Goal: Transaction & Acquisition: Subscribe to service/newsletter

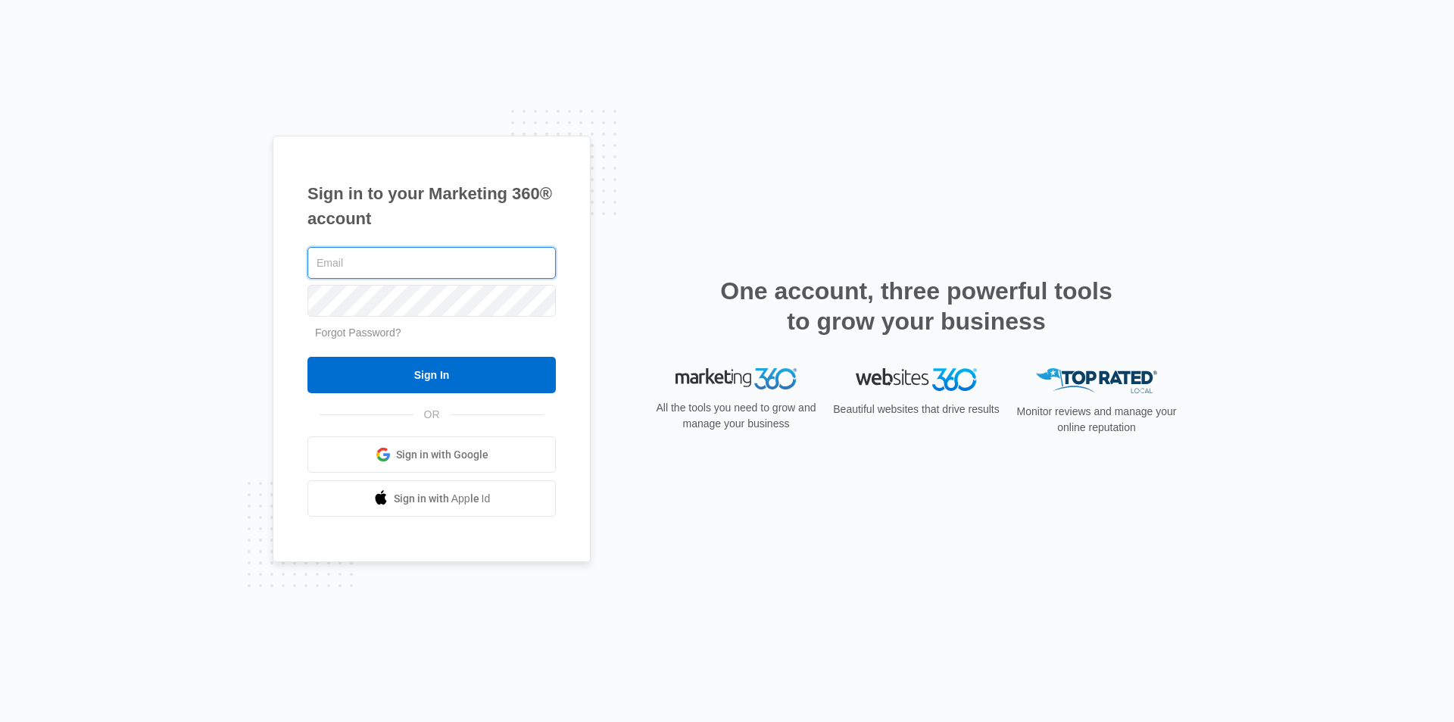
click at [366, 260] on input "text" at bounding box center [431, 263] width 248 height 32
type input "[EMAIL_ADDRESS][DOMAIN_NAME]"
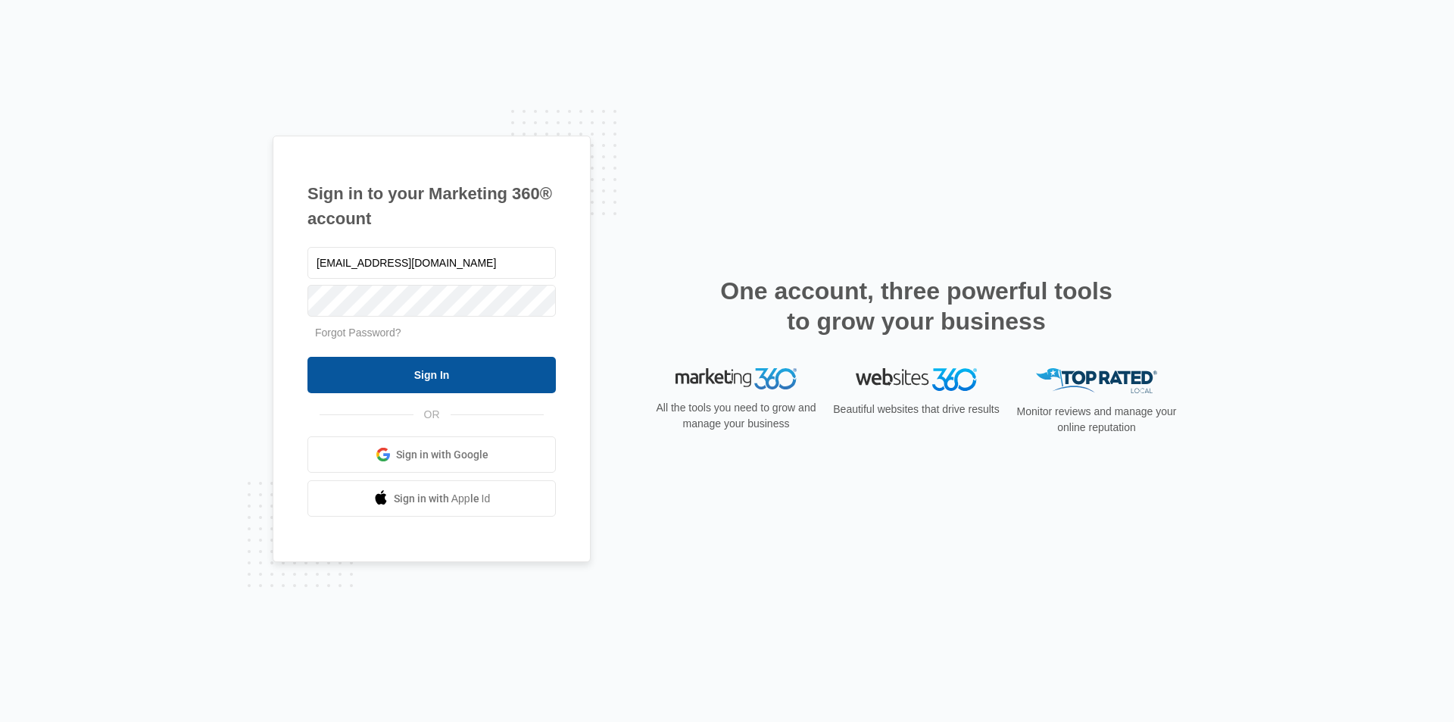
click at [387, 367] on input "Sign In" at bounding box center [431, 375] width 248 height 36
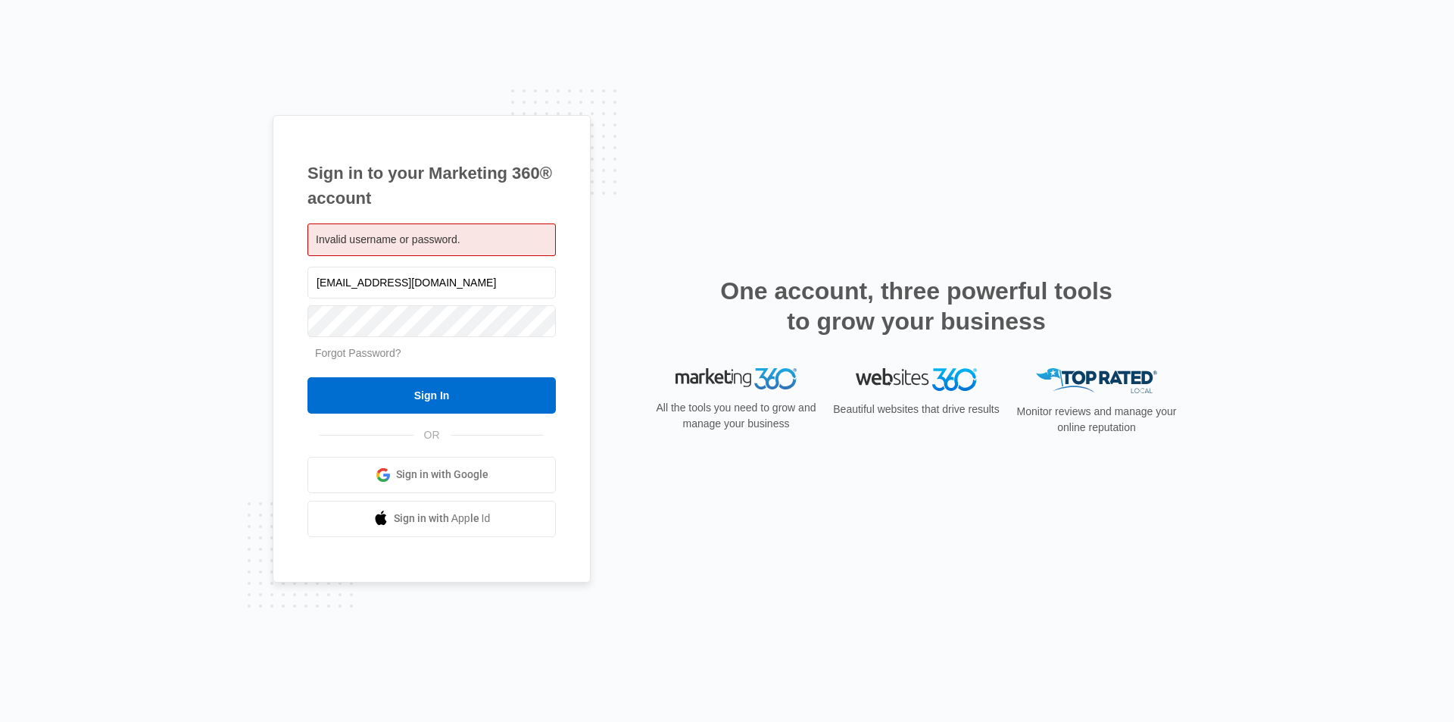
click at [353, 356] on link "Forgot Password?" at bounding box center [358, 353] width 86 height 12
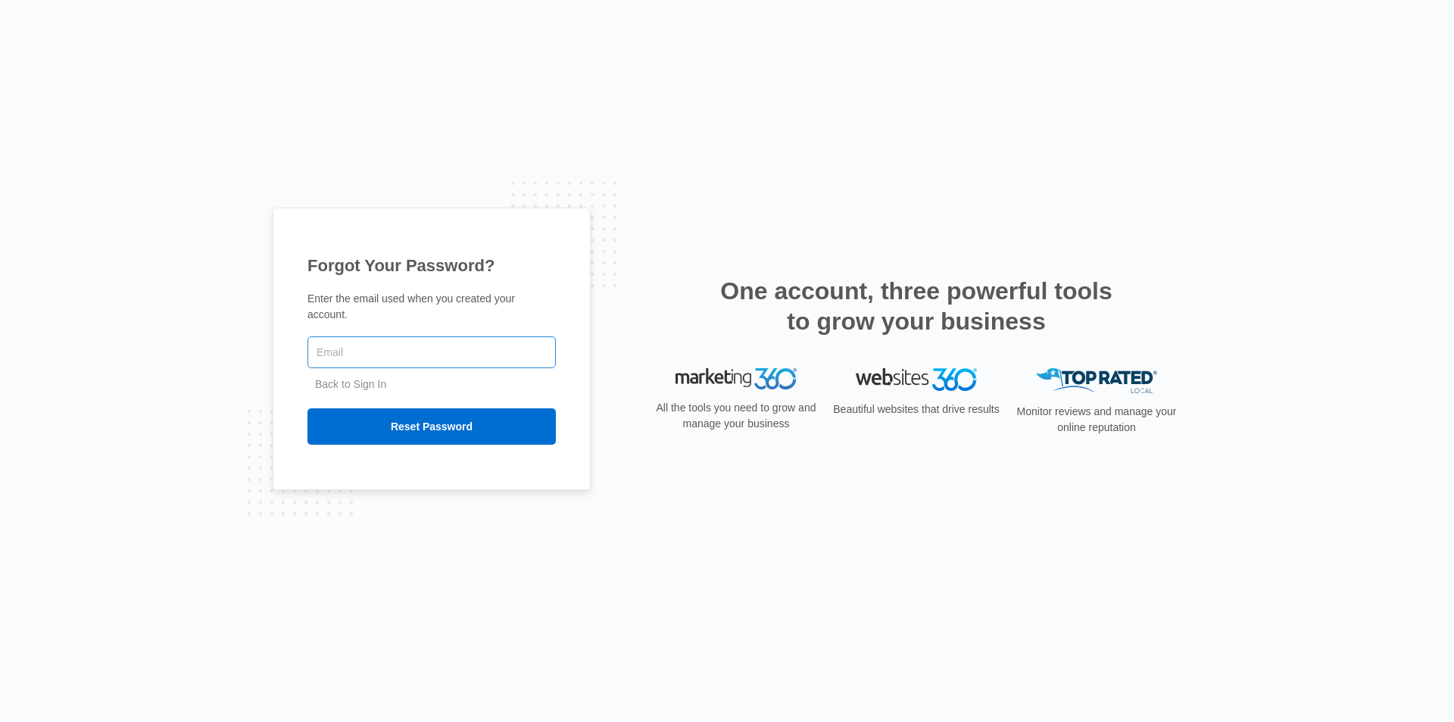
click at [369, 337] on input "text" at bounding box center [431, 352] width 248 height 32
type input "[EMAIL_ADDRESS][DOMAIN_NAME]"
click at [409, 416] on input "Reset Password" at bounding box center [431, 426] width 248 height 36
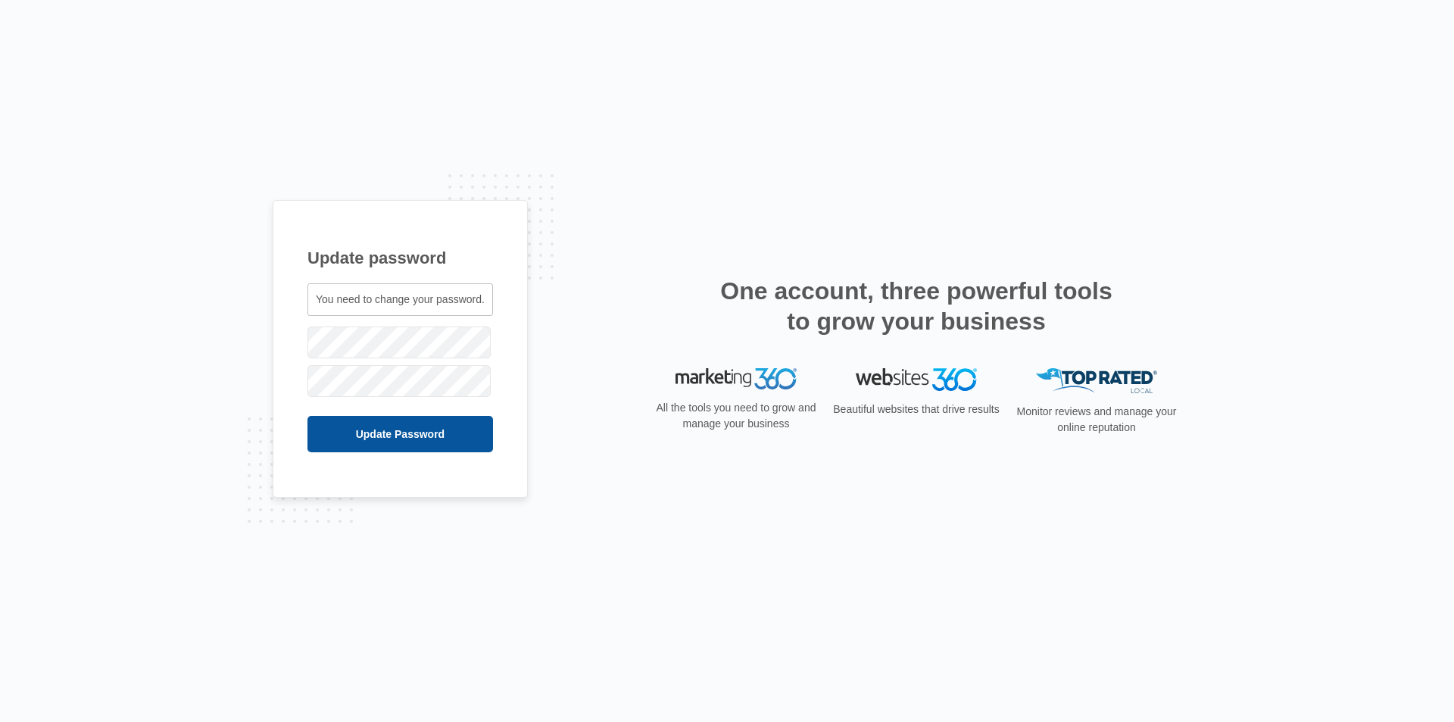
click at [378, 434] on input "Update Password" at bounding box center [400, 434] width 186 height 36
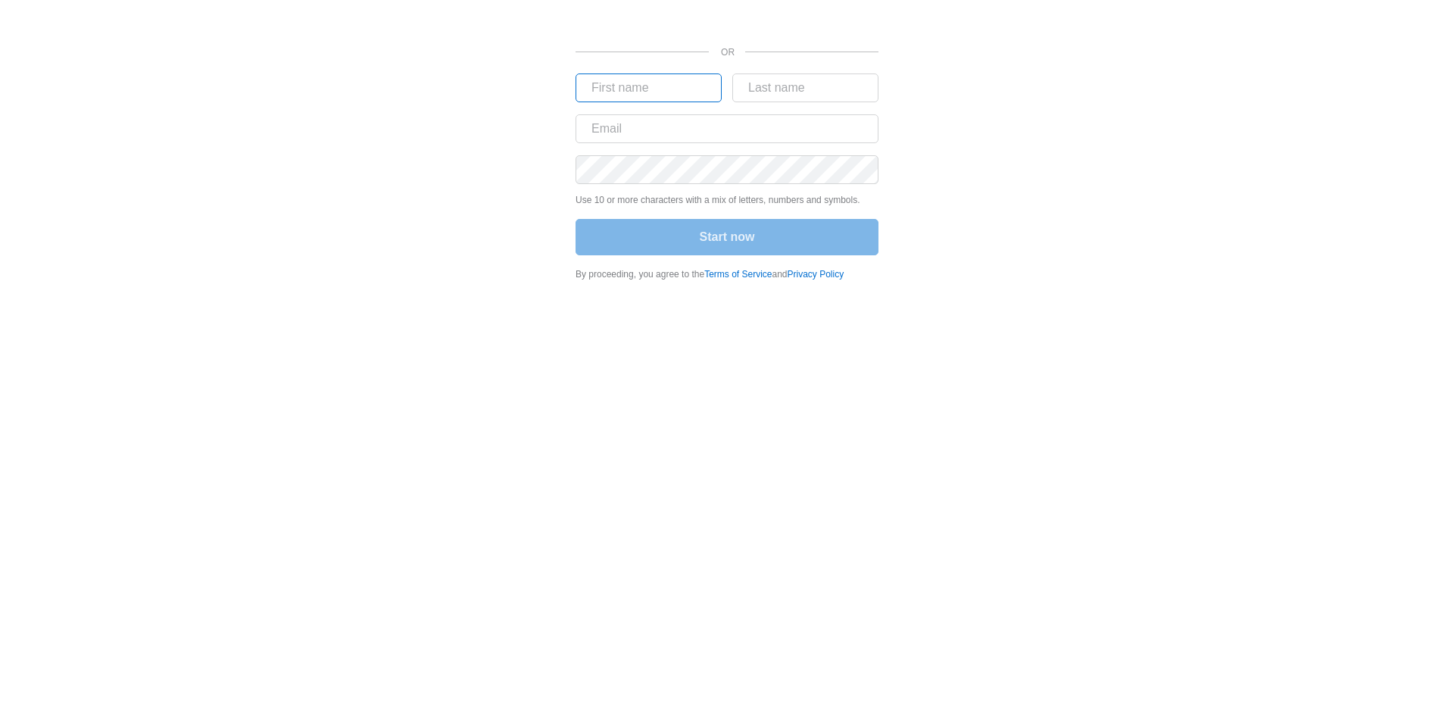
click at [666, 89] on input "text" at bounding box center [648, 87] width 146 height 29
type input "Eagle's"
type input "[GEOGRAPHIC_DATA]"
click at [660, 130] on input "text" at bounding box center [726, 128] width 303 height 29
type input "kieagleslock@gmail.com"
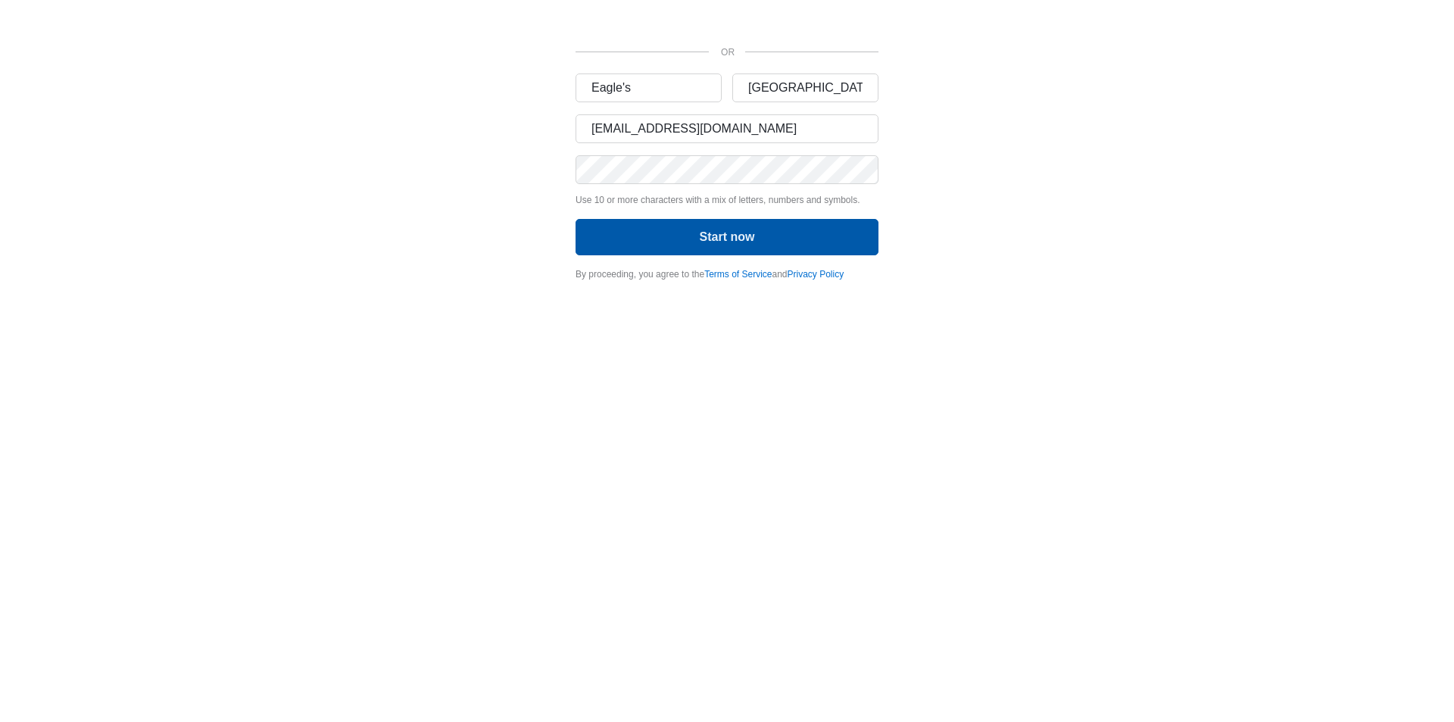
click at [702, 243] on button "Start now" at bounding box center [726, 237] width 303 height 36
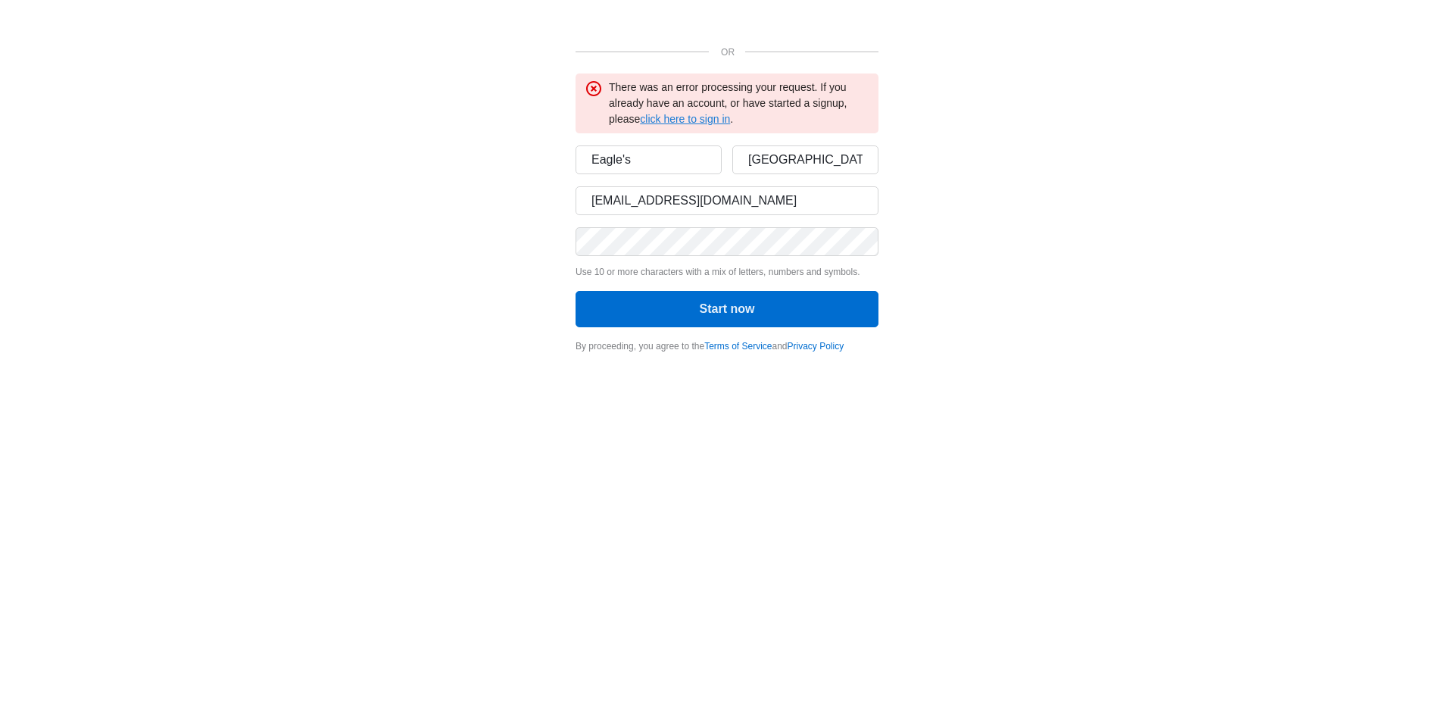
click at [705, 114] on link "click here to sign in" at bounding box center [685, 119] width 90 height 12
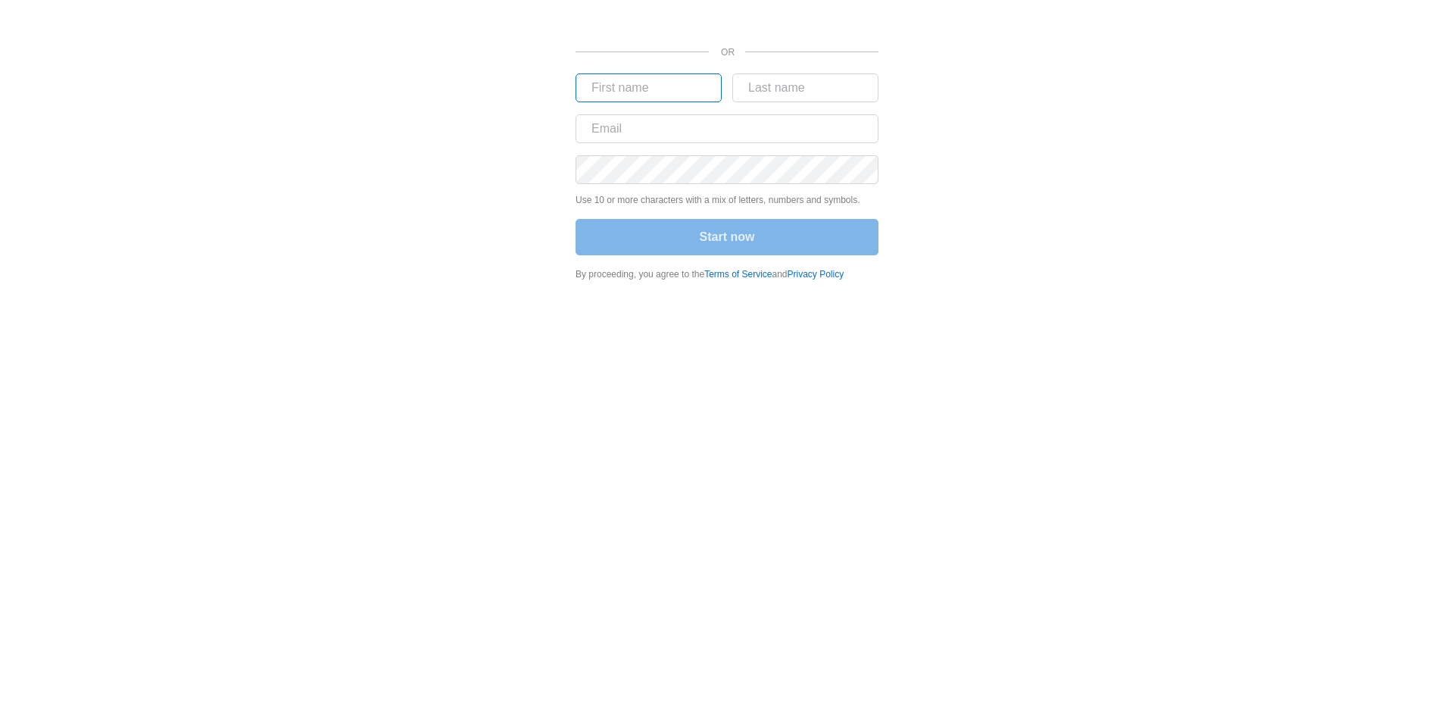
click at [620, 90] on input "text" at bounding box center [648, 87] width 146 height 29
type input "Eagle's"
type input "[GEOGRAPHIC_DATA]"
click at [681, 126] on input "text" at bounding box center [726, 128] width 303 height 29
type input "kieagleslock@gmail.com"
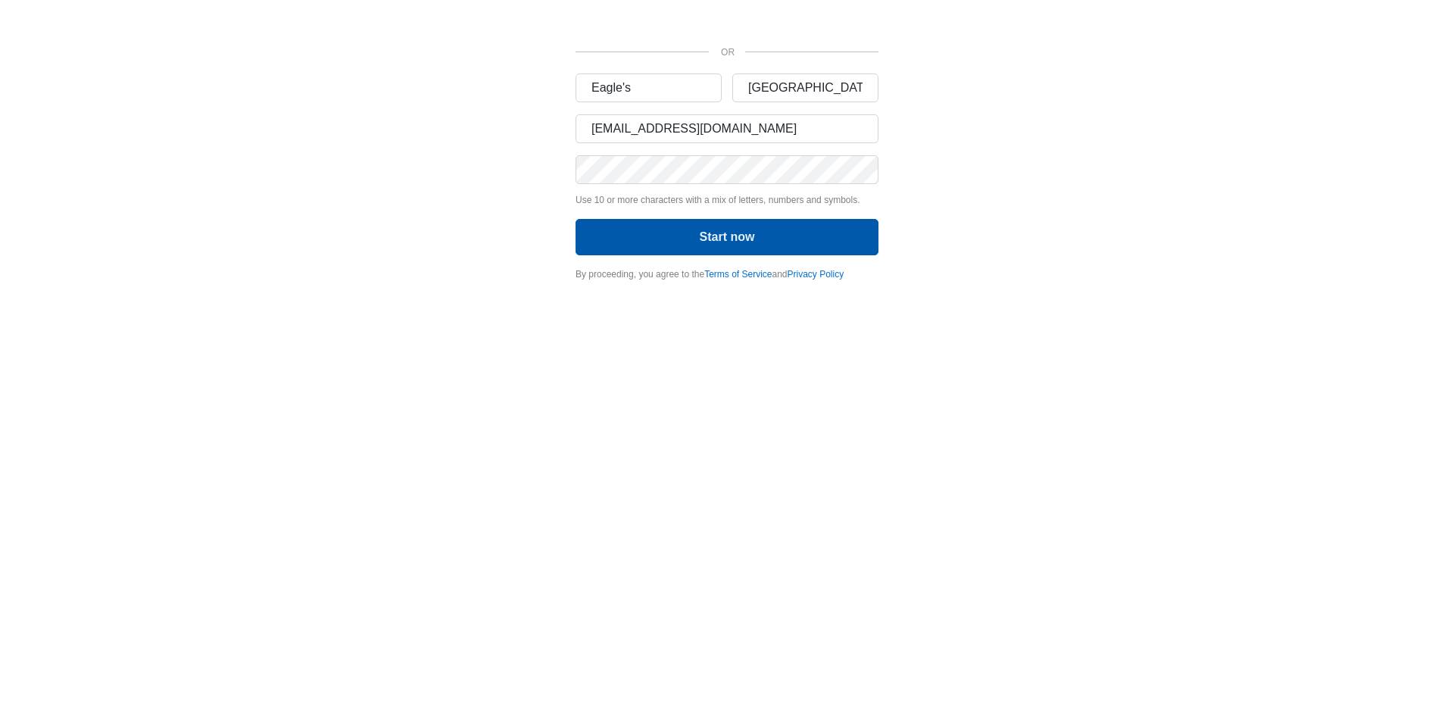
click at [724, 236] on button "Start now" at bounding box center [726, 237] width 303 height 36
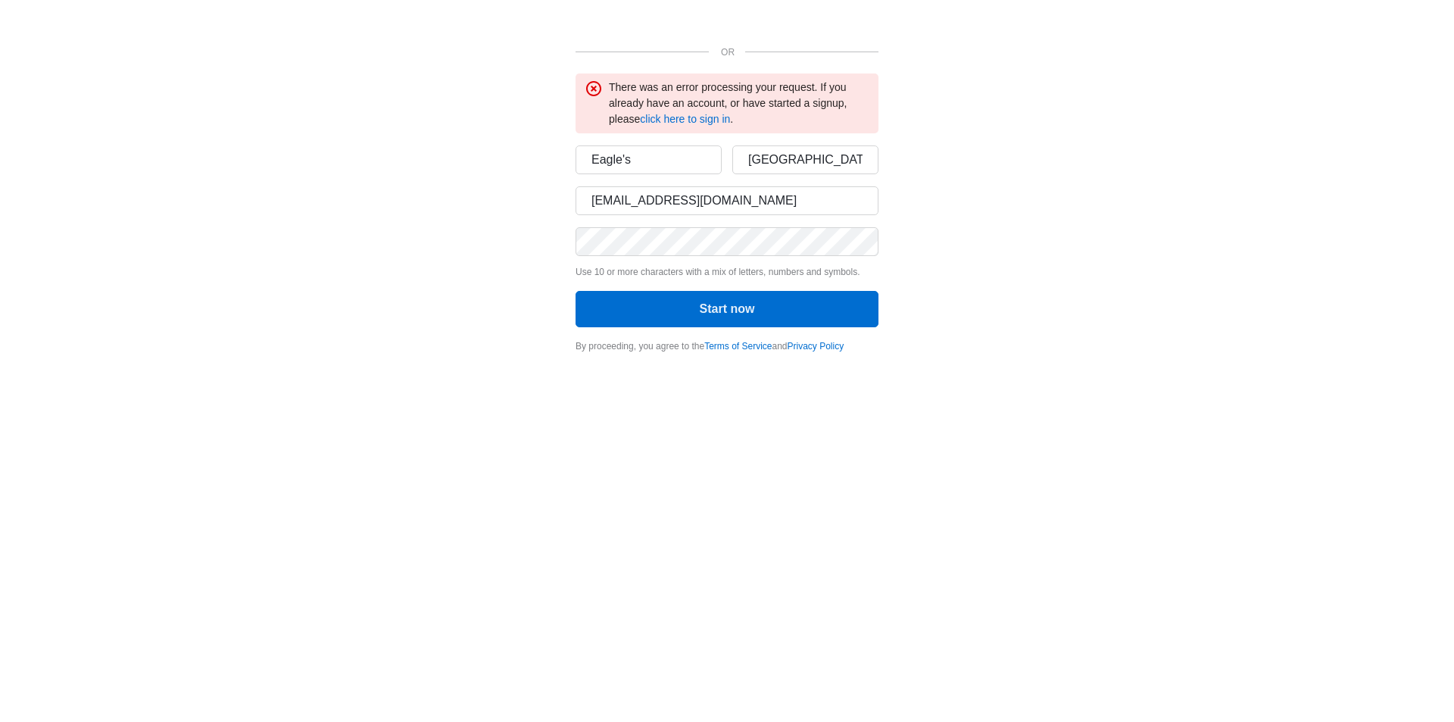
click at [628, 330] on div "OR There was an error processing your request. If you already have an account, …" at bounding box center [726, 176] width 303 height 353
click at [632, 317] on button "Start now" at bounding box center [726, 309] width 303 height 36
click at [725, 302] on button "Start now" at bounding box center [726, 309] width 303 height 36
click at [685, 105] on div "There was an error processing your request. If you already have an account, or …" at bounding box center [739, 104] width 260 height 48
click at [685, 113] on link "click here to sign in" at bounding box center [685, 119] width 90 height 12
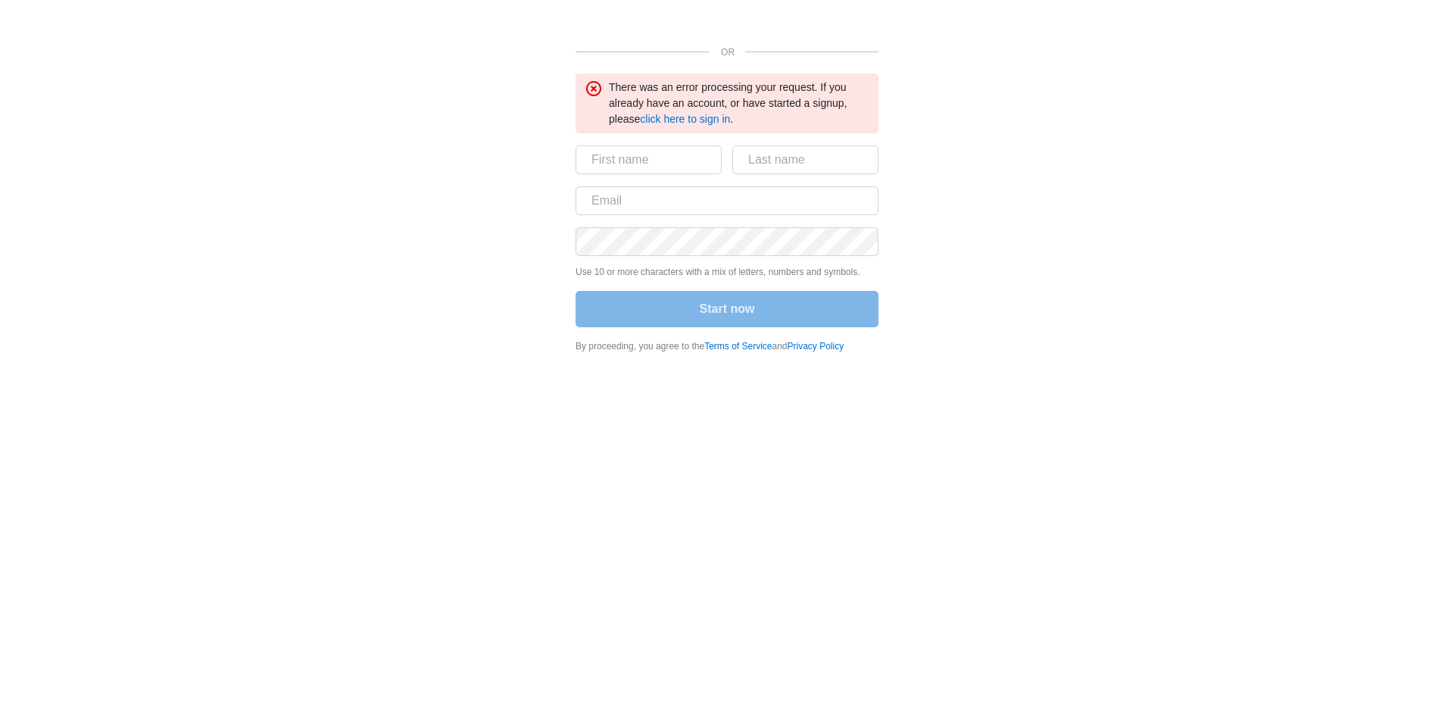
click at [597, 88] on icon at bounding box center [594, 89] width 18 height 18
